Goal: Task Accomplishment & Management: Complete application form

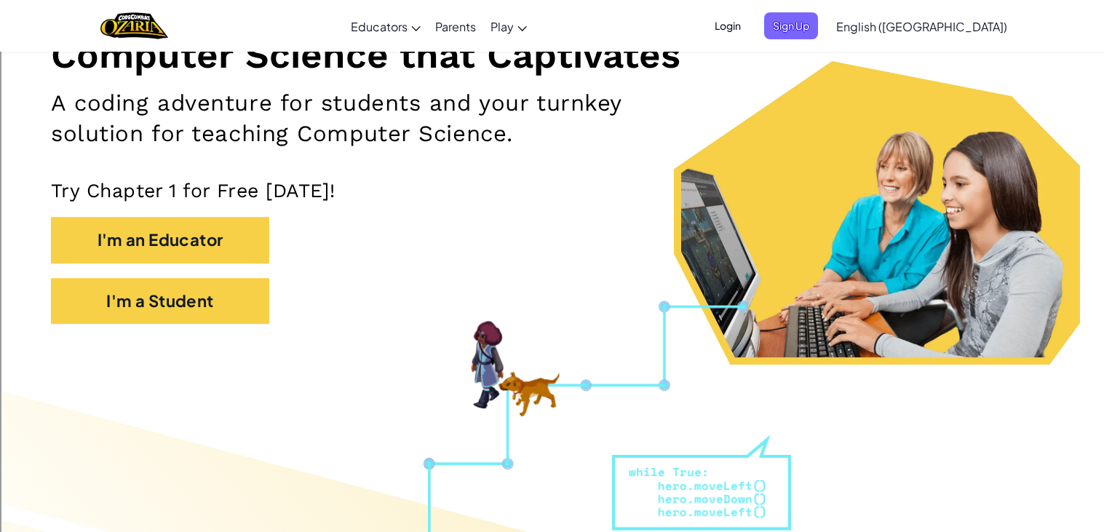
scroll to position [212, 0]
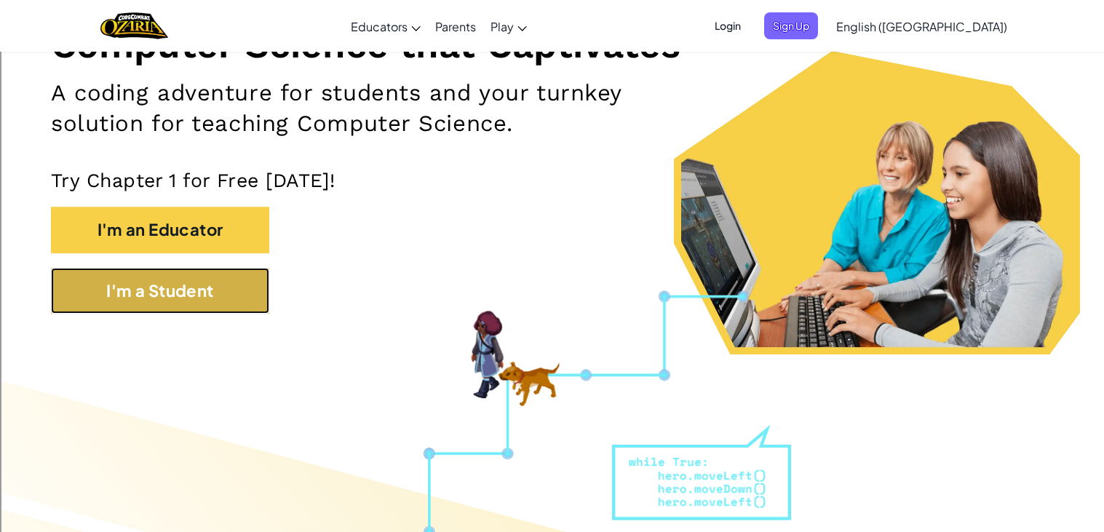
click at [248, 303] on button "I'm a Student" at bounding box center [160, 291] width 218 height 46
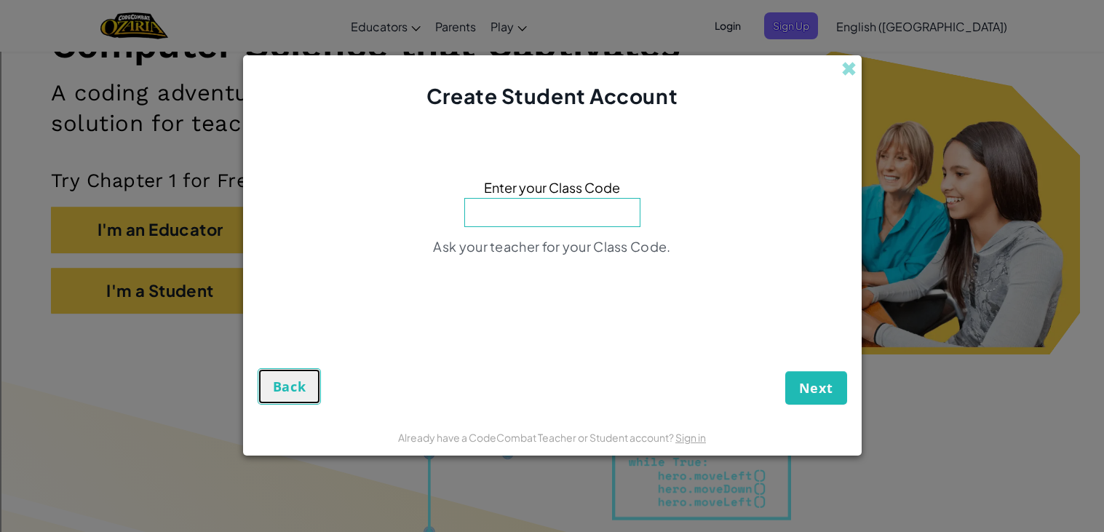
click at [296, 381] on span "Back" at bounding box center [289, 386] width 33 height 17
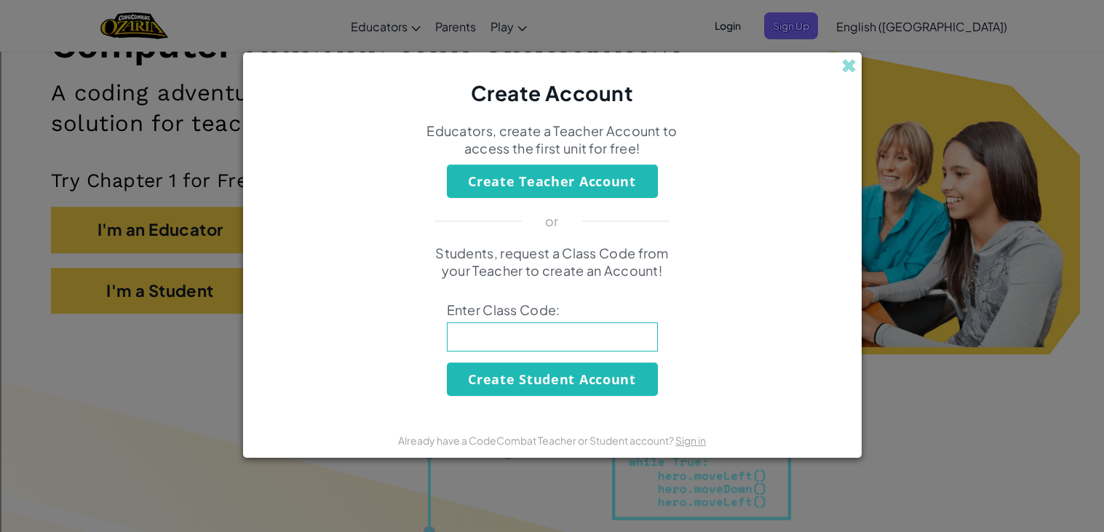
click at [858, 73] on div "Create Account" at bounding box center [552, 80] width 619 height 56
click at [851, 69] on span at bounding box center [848, 65] width 15 height 15
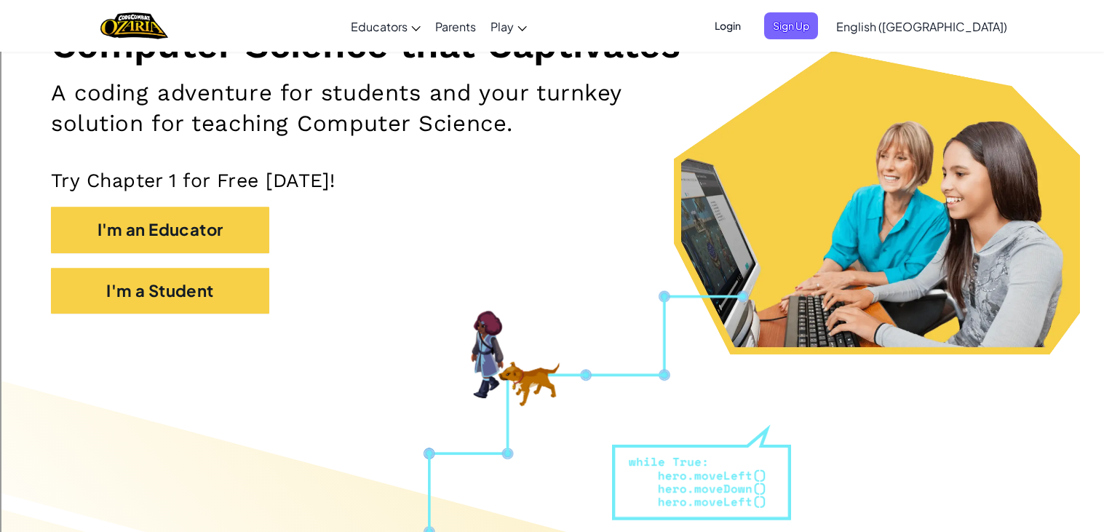
click at [749, 28] on span "Login" at bounding box center [728, 25] width 44 height 27
